Goal: Task Accomplishment & Management: Use online tool/utility

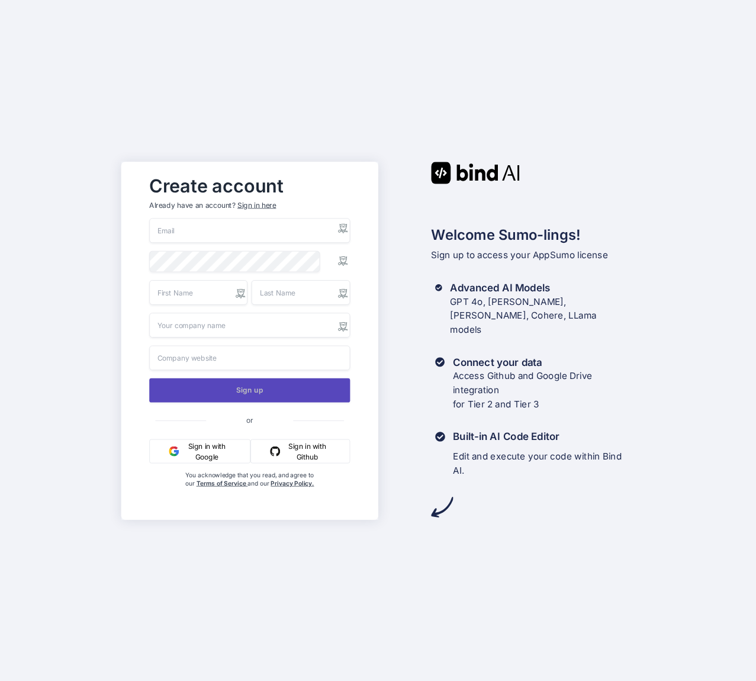
type input "[PERSON_NAME][EMAIL_ADDRESS][PERSON_NAME][DOMAIN_NAME]"
click at [269, 393] on button "Sign up" at bounding box center [249, 390] width 201 height 24
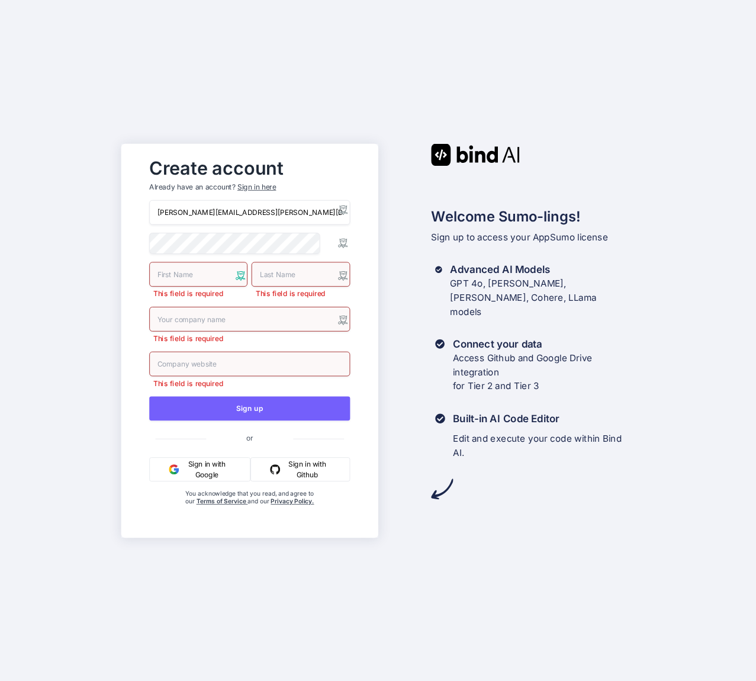
click at [239, 274] on x-icon-o1tf7 at bounding box center [240, 275] width 9 height 9
type input "[PERSON_NAME]"
type input "Vero Solutions Ltd"
click at [262, 367] on input "text" at bounding box center [249, 363] width 201 height 25
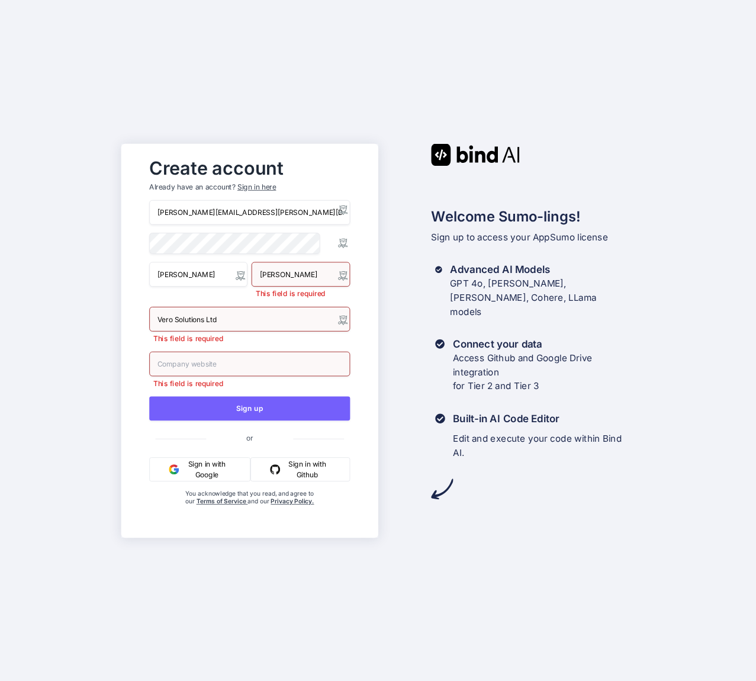
click at [261, 185] on div "Sign in here" at bounding box center [257, 187] width 39 height 10
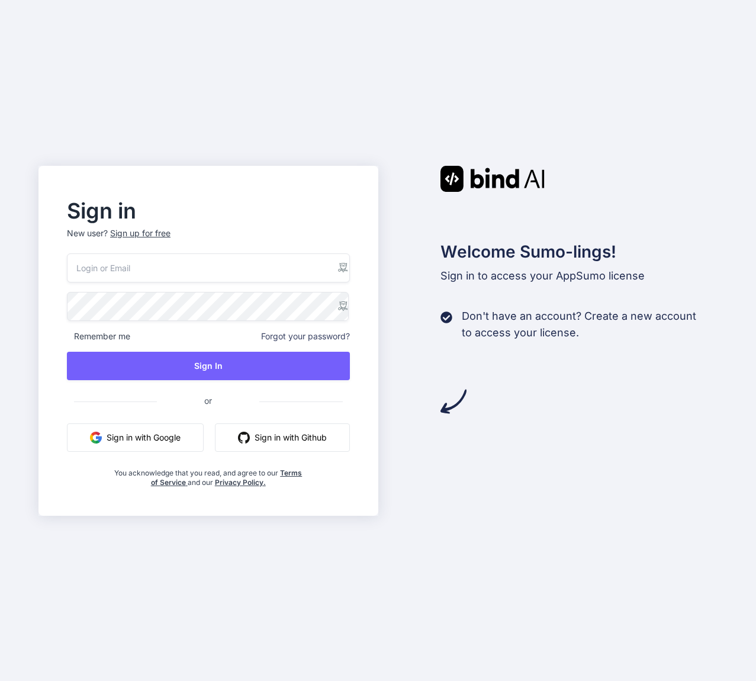
type input "[PERSON_NAME][EMAIL_ADDRESS][PERSON_NAME][DOMAIN_NAME]"
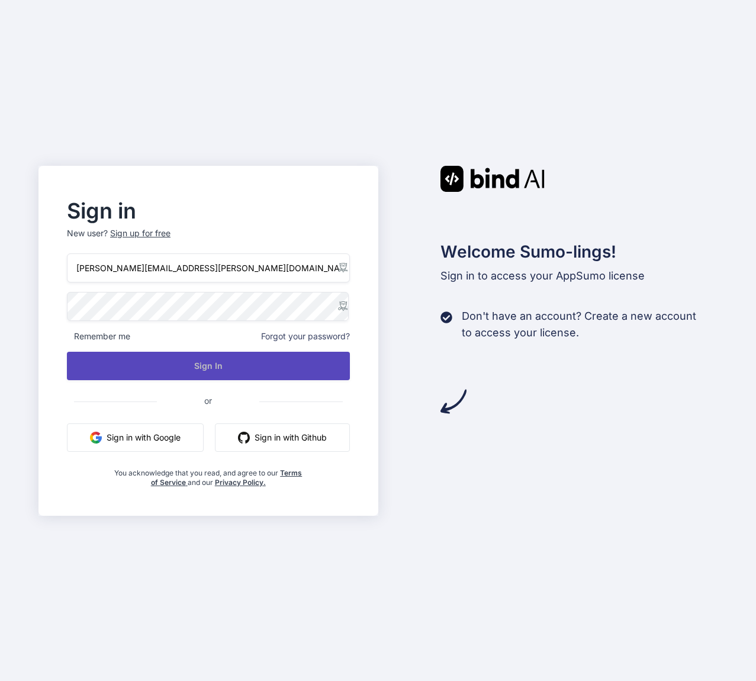
drag, startPoint x: 227, startPoint y: 366, endPoint x: 254, endPoint y: 360, distance: 26.7
click at [226, 366] on button "Sign In" at bounding box center [208, 366] width 283 height 28
click at [249, 376] on button "Sign In" at bounding box center [208, 366] width 283 height 28
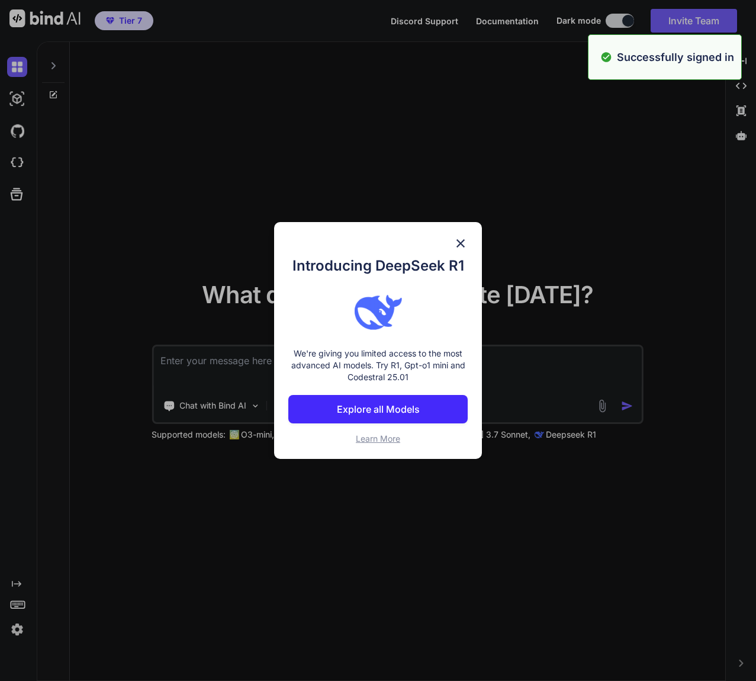
type textarea "x"
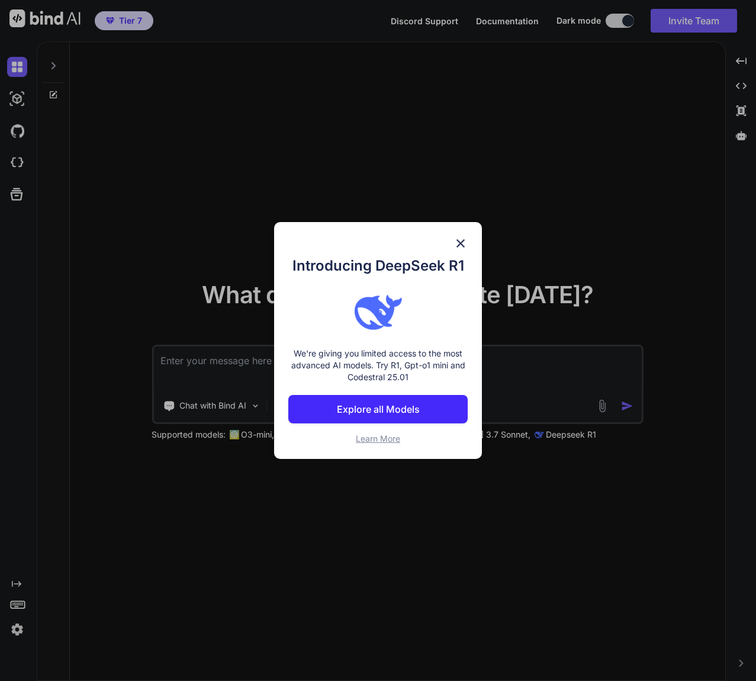
click at [395, 414] on p "Explore all Models" at bounding box center [378, 409] width 83 height 14
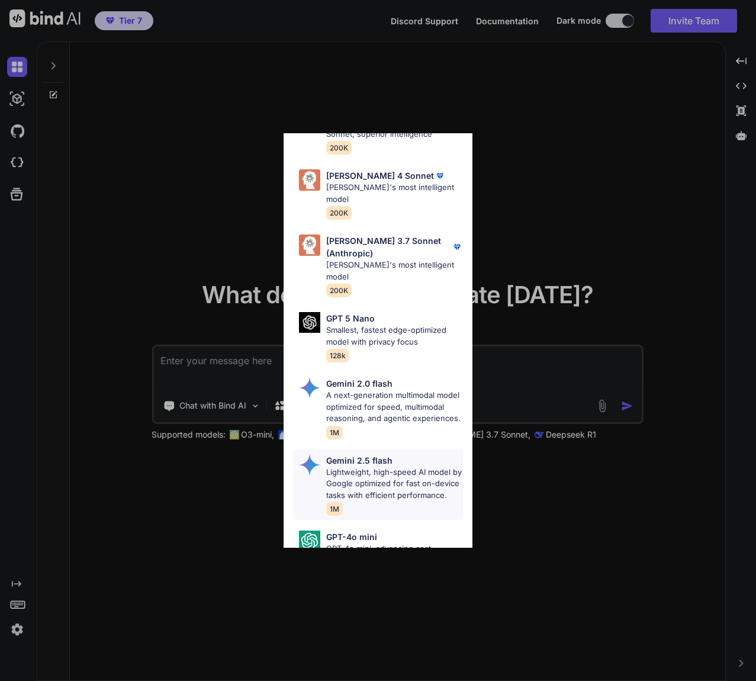
scroll to position [769, 0]
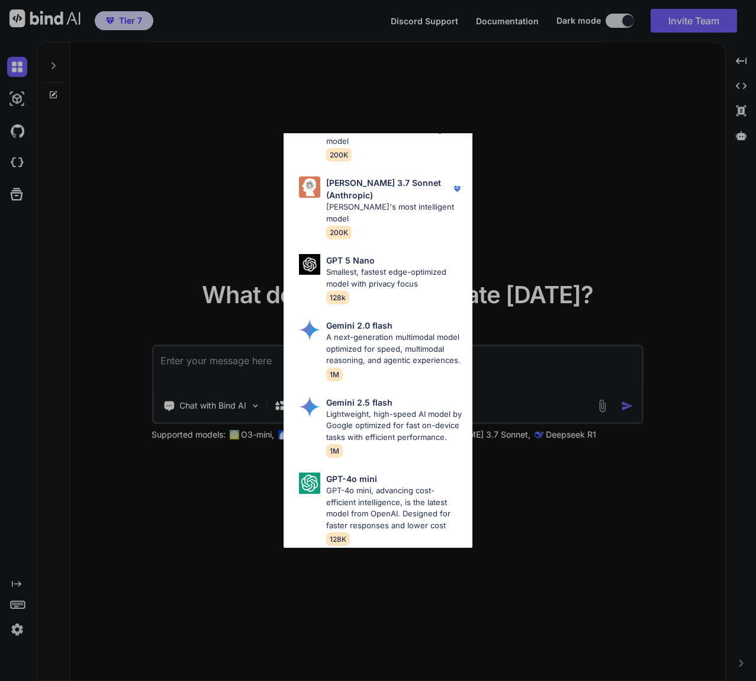
click at [186, 549] on div "All GPT 5 Mini Smaller, fast variant balancing speed and capability for light t…" at bounding box center [378, 340] width 756 height 681
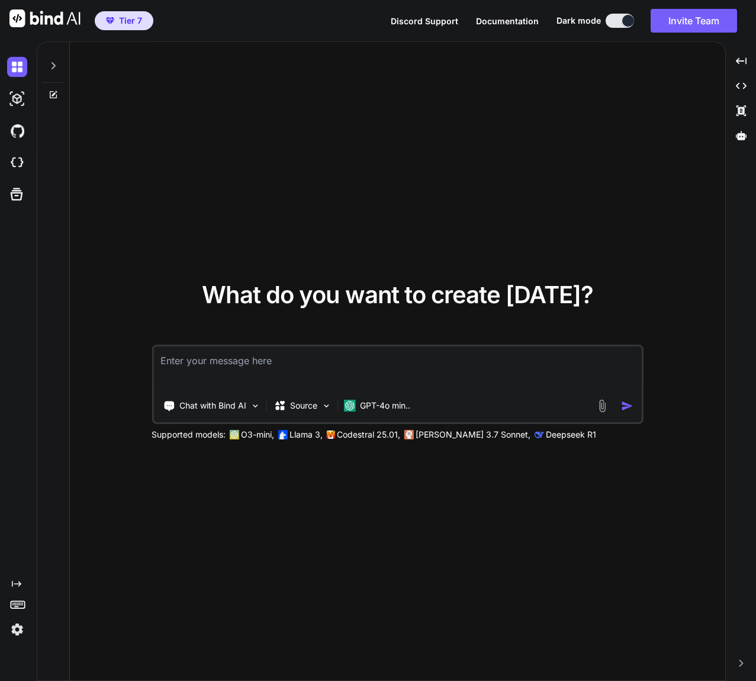
click at [21, 628] on img at bounding box center [17, 630] width 20 height 20
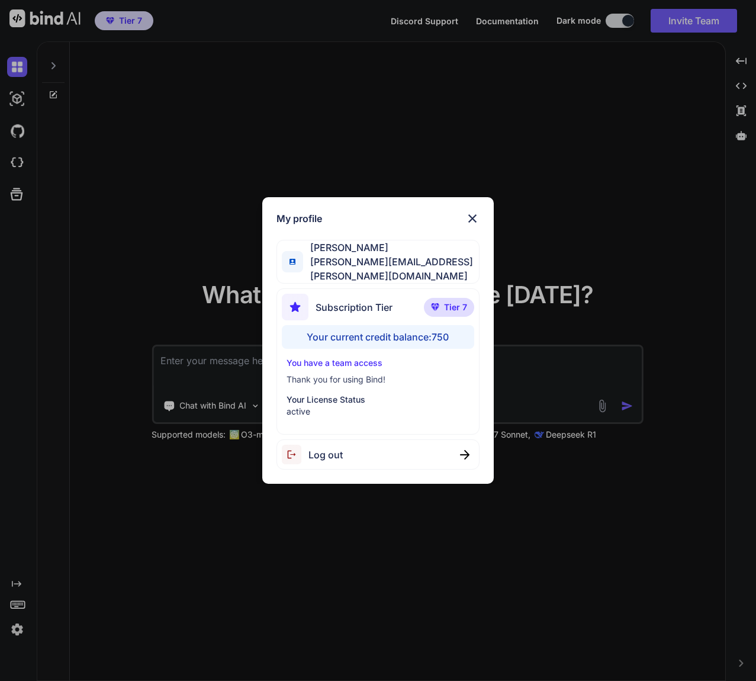
click at [479, 217] on img at bounding box center [473, 218] width 14 height 14
